Goal: Subscribe to service/newsletter

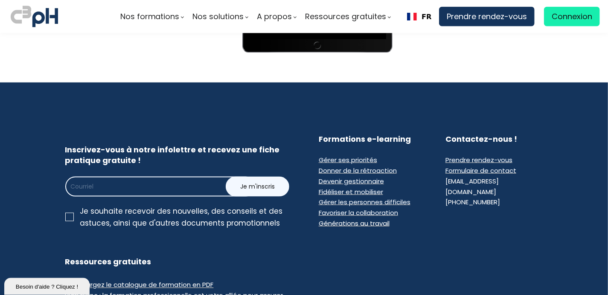
scroll to position [646, 0]
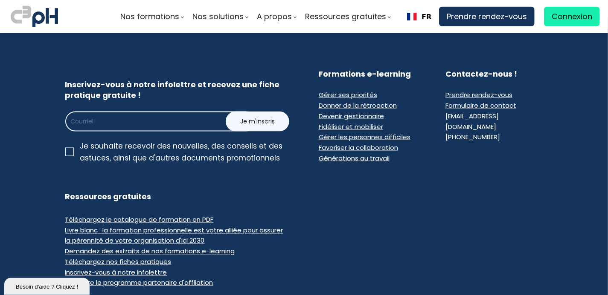
click at [66, 148] on div at bounding box center [69, 152] width 9 height 9
click at [0, 0] on input "Je souhaite recevoir des nouvelles, des conseils et des astuces, ainsi que d'au…" at bounding box center [0, 0] width 0 height 0
click at [85, 121] on input "email" at bounding box center [160, 122] width 191 height 20
type input "nkhiari@aci-africa.aero"
click at [260, 120] on span "Je m'inscris" at bounding box center [257, 121] width 35 height 9
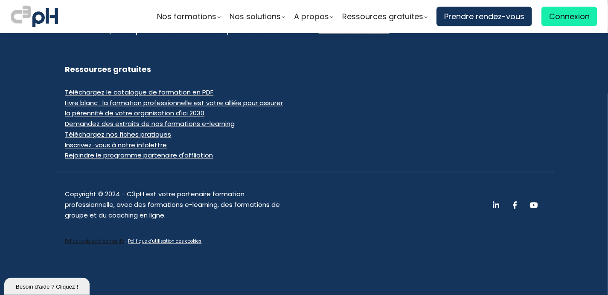
scroll to position [603, 0]
